Goal: Task Accomplishment & Management: Complete application form

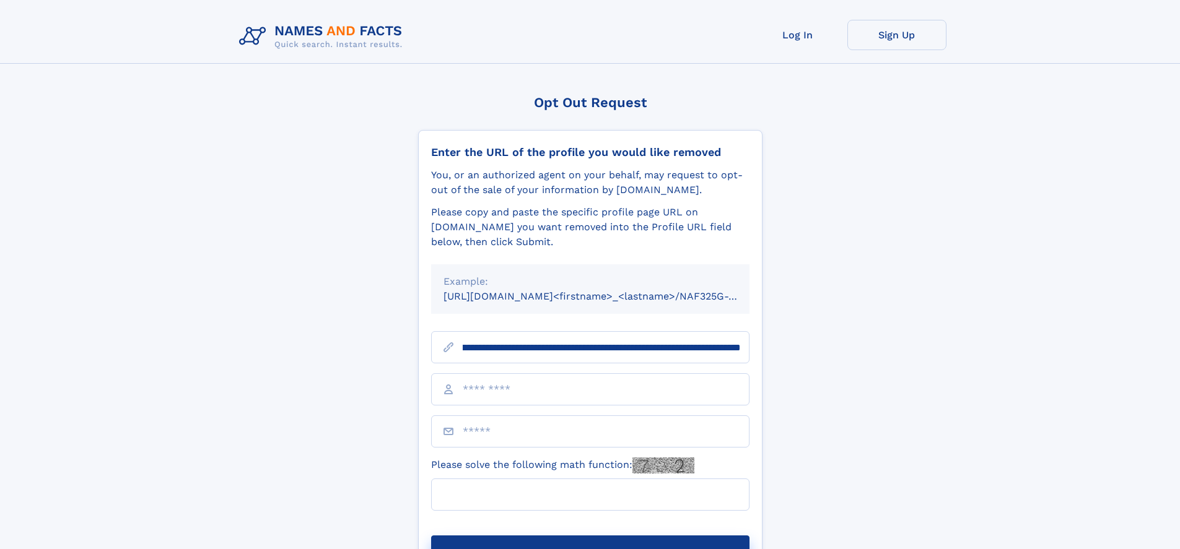
scroll to position [0, 137]
type input "**********"
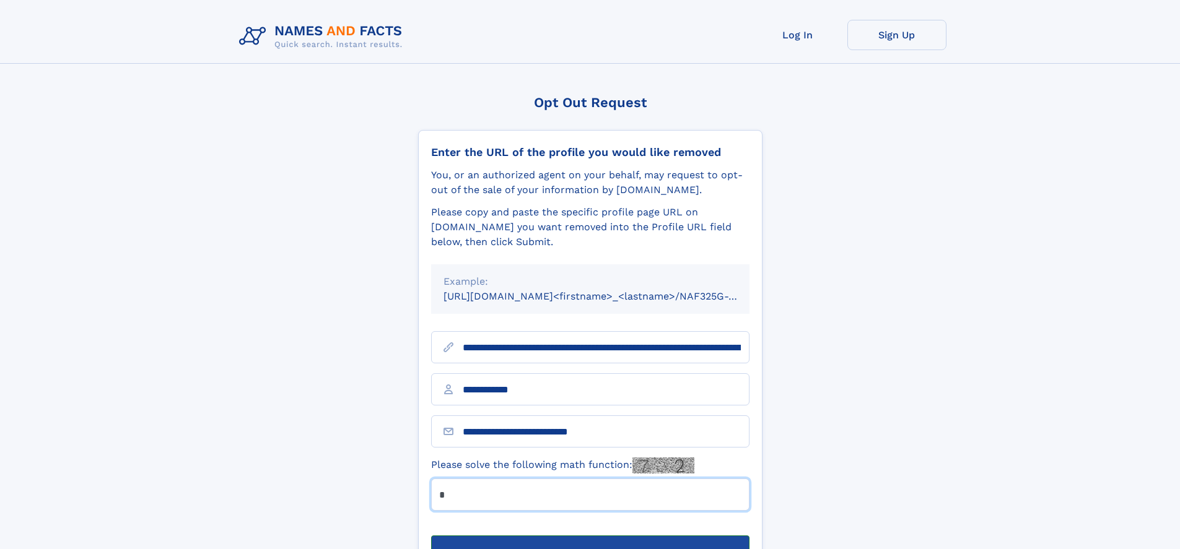
type input "*"
click at [590, 536] on button "Submit Opt Out Request" at bounding box center [590, 556] width 318 height 40
